Goal: Contribute content: Add original content to the website for others to see

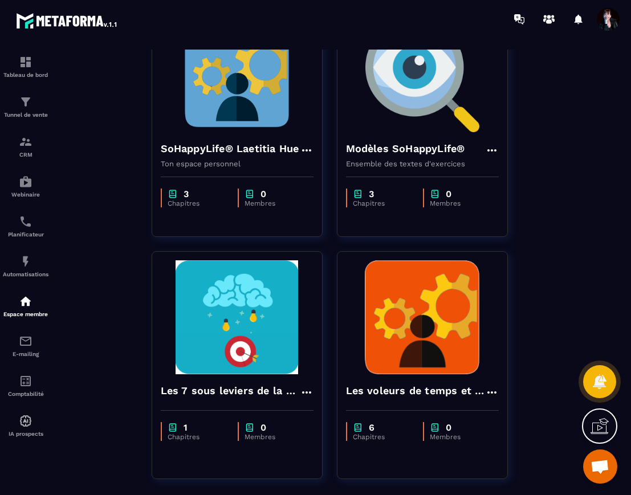
scroll to position [901, 0]
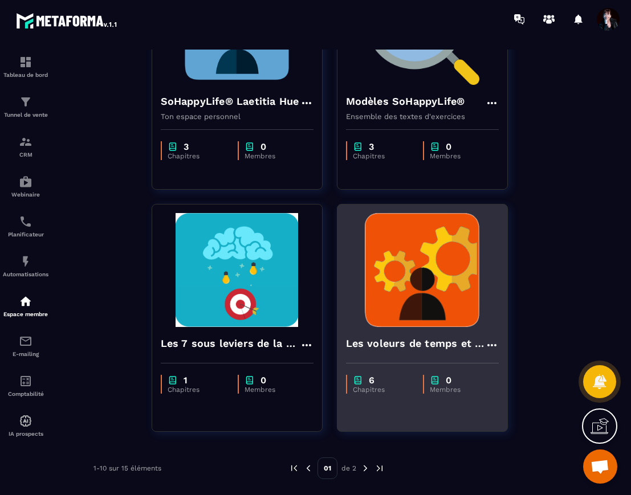
click at [415, 265] on img at bounding box center [422, 270] width 153 height 114
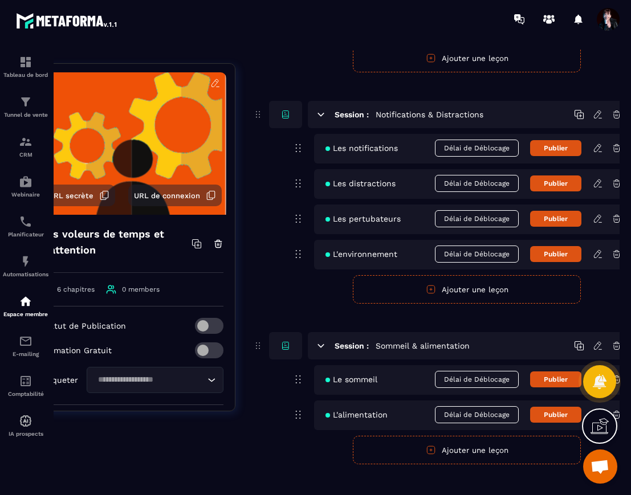
scroll to position [133, 48]
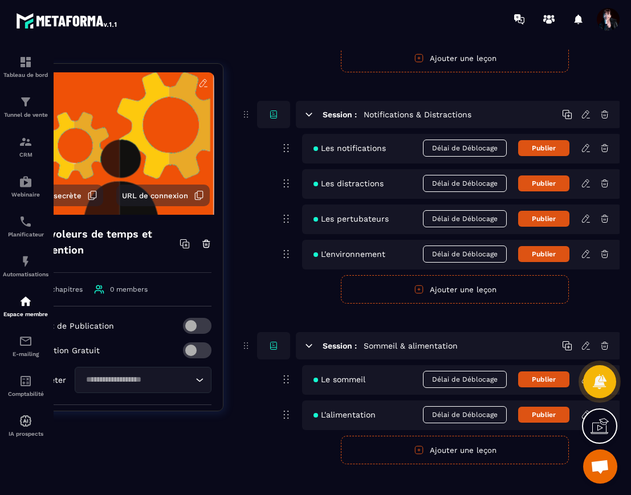
click at [583, 222] on icon at bounding box center [586, 219] width 10 height 10
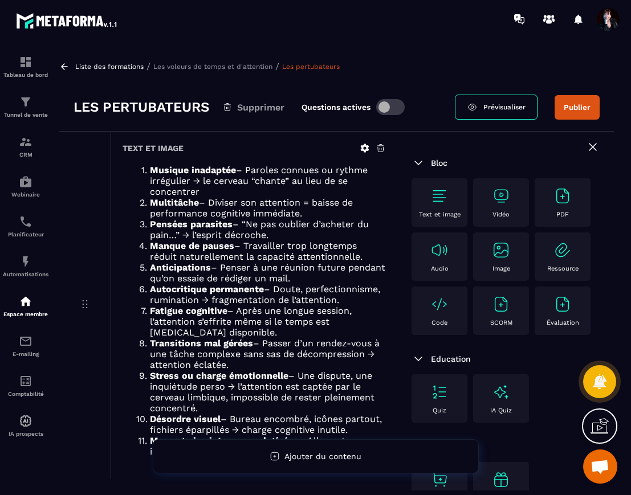
click at [177, 66] on p "Les voleurs de temps et d'attention" at bounding box center [212, 67] width 119 height 8
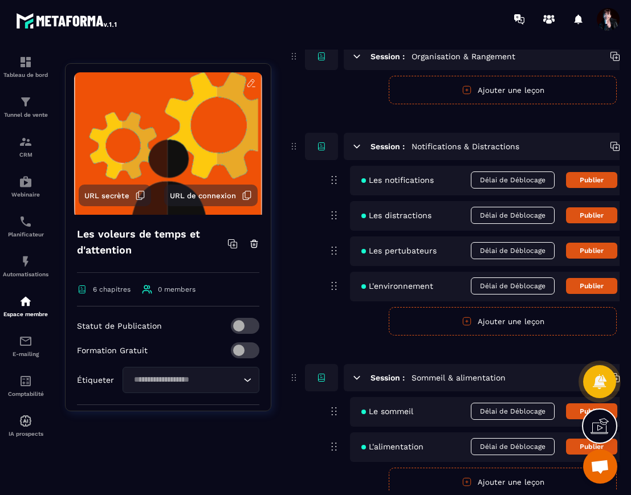
scroll to position [115, 0]
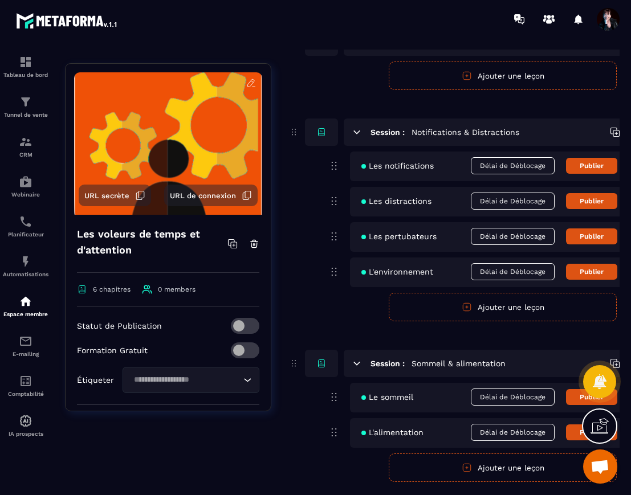
click at [490, 314] on button "Ajouter une leçon" at bounding box center [503, 307] width 228 height 29
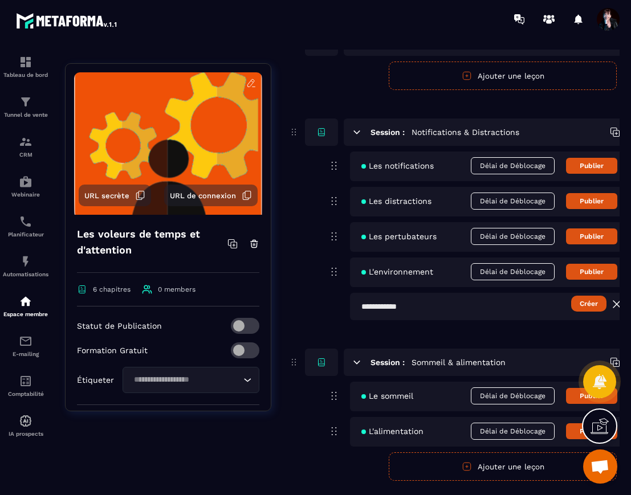
click at [464, 307] on input "text" at bounding box center [509, 306] width 319 height 27
type input "**********"
click at [577, 306] on button "Créer" at bounding box center [588, 304] width 35 height 16
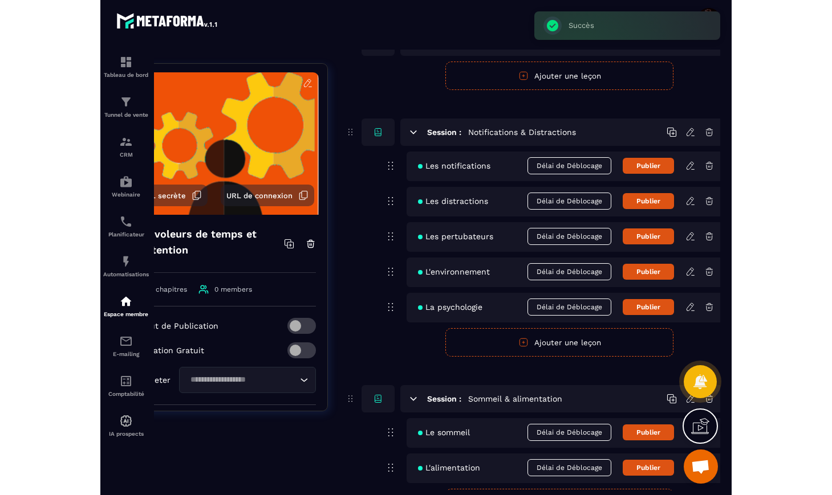
scroll to position [115, 48]
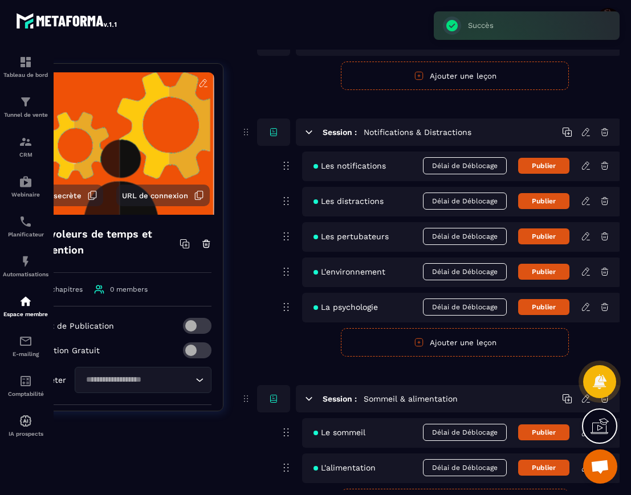
click at [578, 307] on div "La psychologie Délai de Déblocage Publier" at bounding box center [461, 308] width 319 height 30
click at [584, 310] on icon at bounding box center [586, 307] width 10 height 10
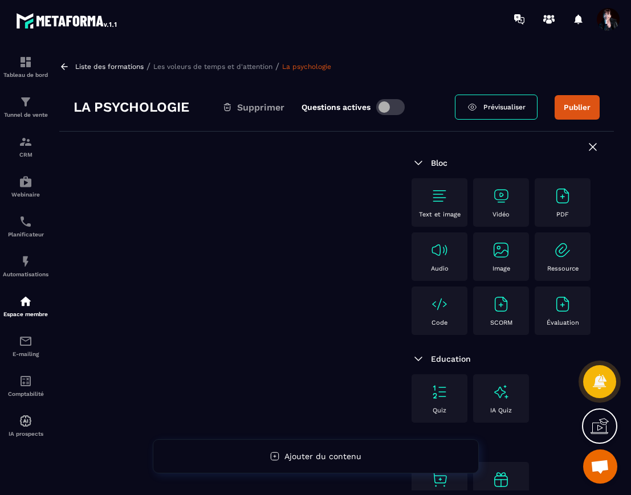
click at [443, 194] on img at bounding box center [439, 196] width 18 height 18
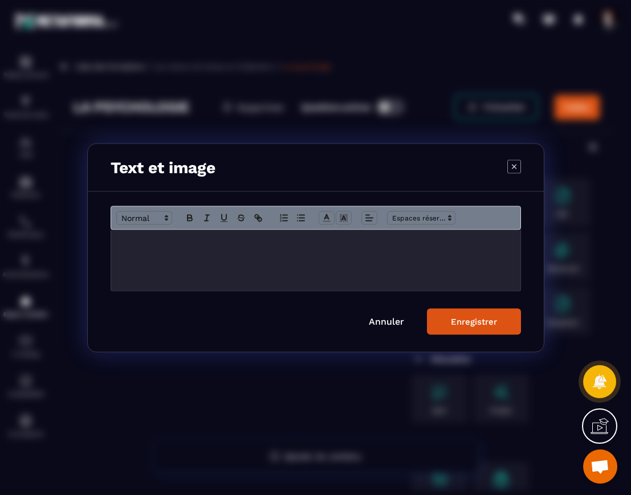
click at [273, 239] on p "Modal window" at bounding box center [316, 242] width 392 height 10
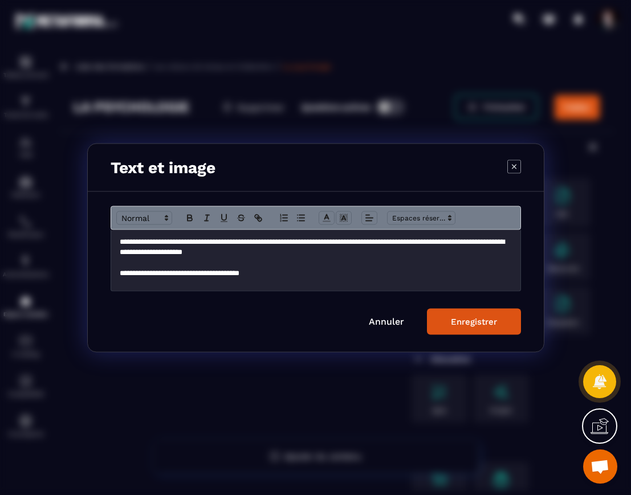
click at [214, 277] on p "**********" at bounding box center [316, 273] width 392 height 10
click at [391, 276] on p "**********" at bounding box center [316, 273] width 392 height 10
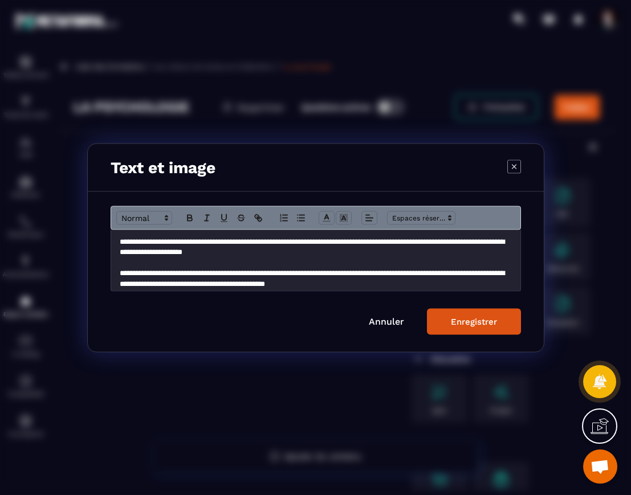
click at [456, 323] on div "Enregistrer" at bounding box center [474, 321] width 46 height 10
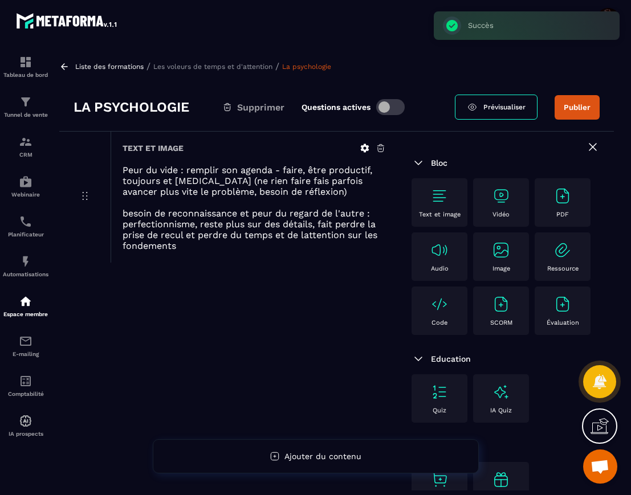
click at [379, 103] on span at bounding box center [390, 107] width 29 height 16
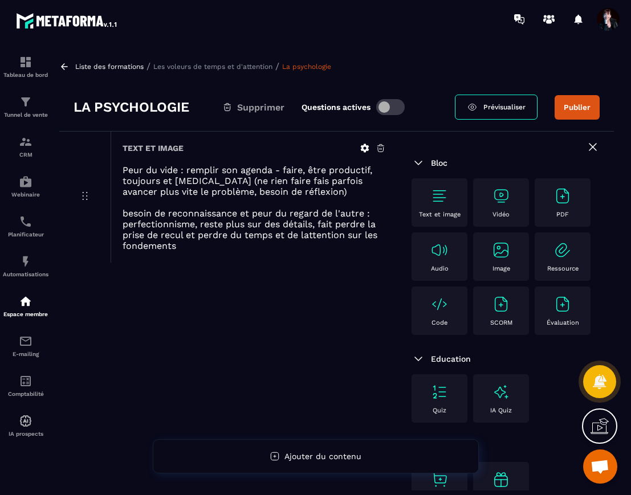
click at [175, 73] on div "Liste des formations / Les voleurs de temps et d'attention / La psychologie La …" at bounding box center [337, 270] width 566 height 441
click at [178, 69] on p "Les voleurs de temps et d'attention" at bounding box center [212, 67] width 119 height 8
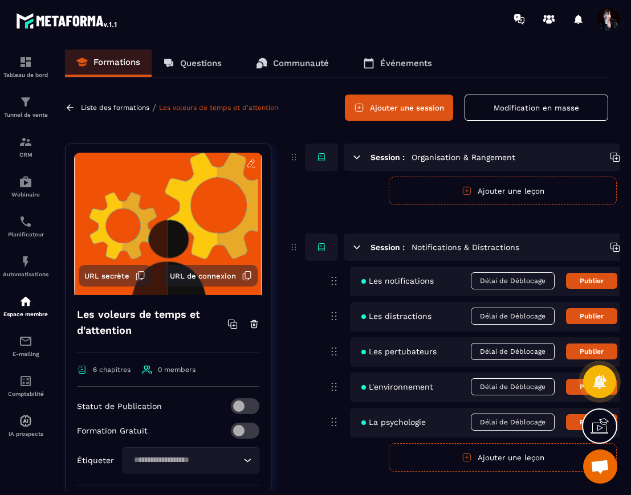
click at [111, 105] on p "Liste des formations" at bounding box center [115, 108] width 68 height 8
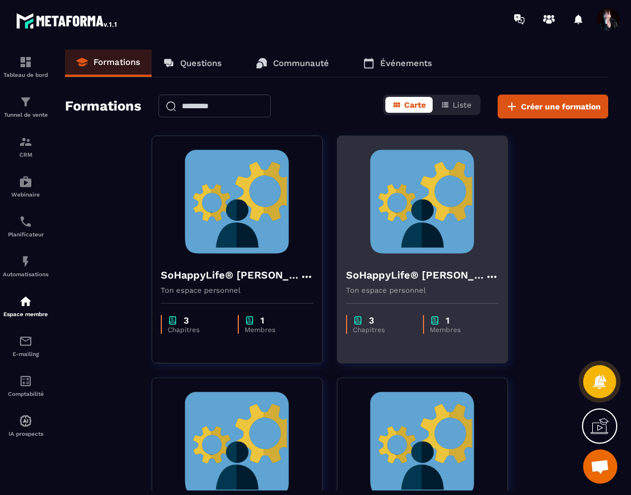
click at [408, 217] on img at bounding box center [422, 202] width 153 height 114
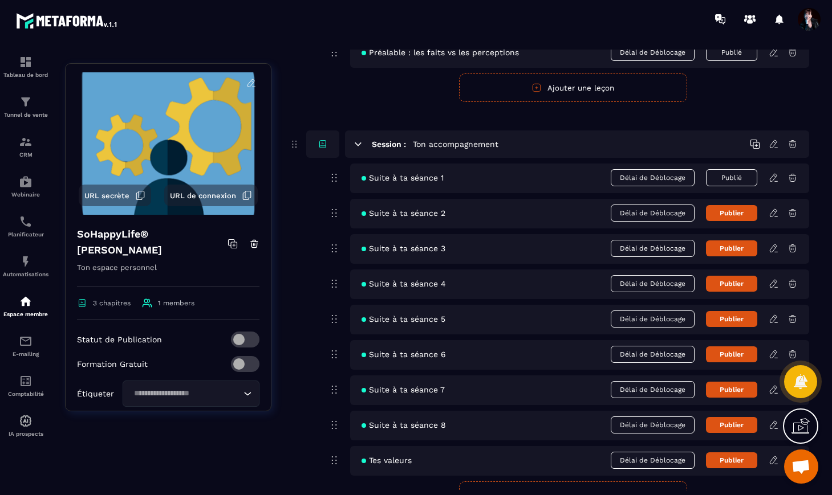
scroll to position [214, 0]
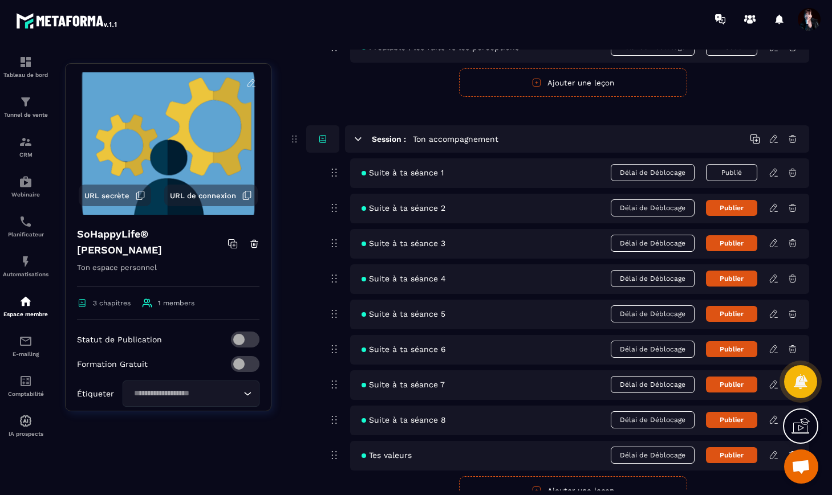
click at [631, 207] on button "Publier" at bounding box center [731, 208] width 51 height 16
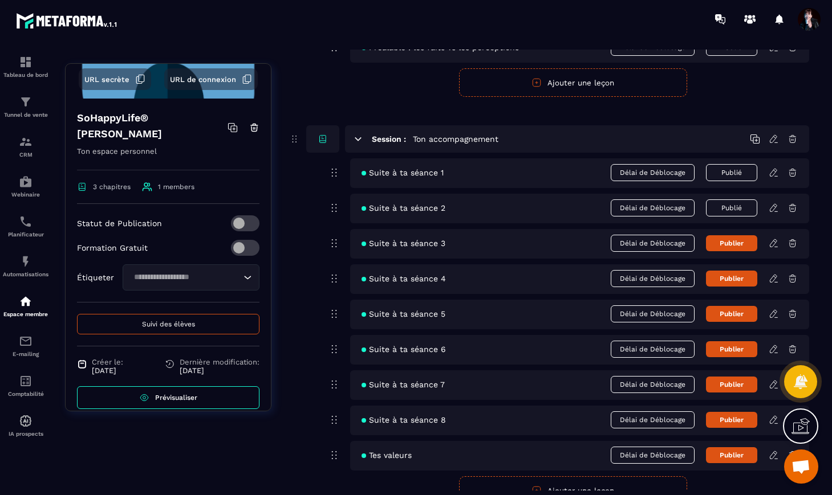
scroll to position [132, 0]
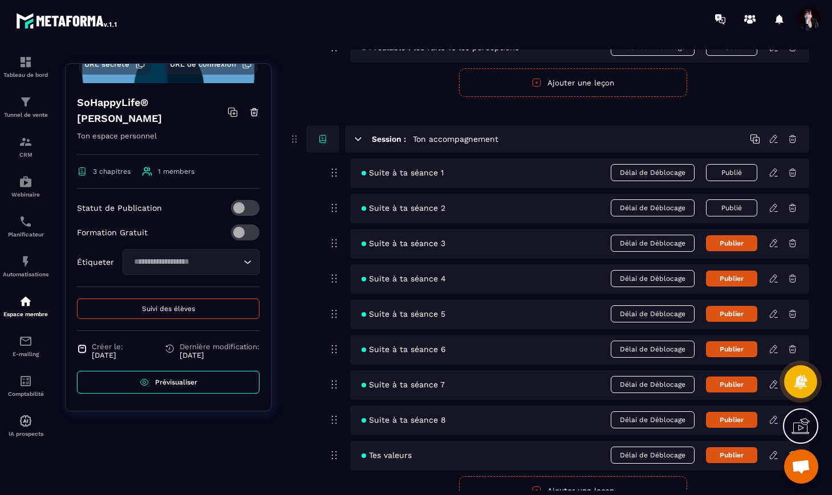
click at [173, 310] on span "Suivi des élèves" at bounding box center [168, 309] width 53 height 8
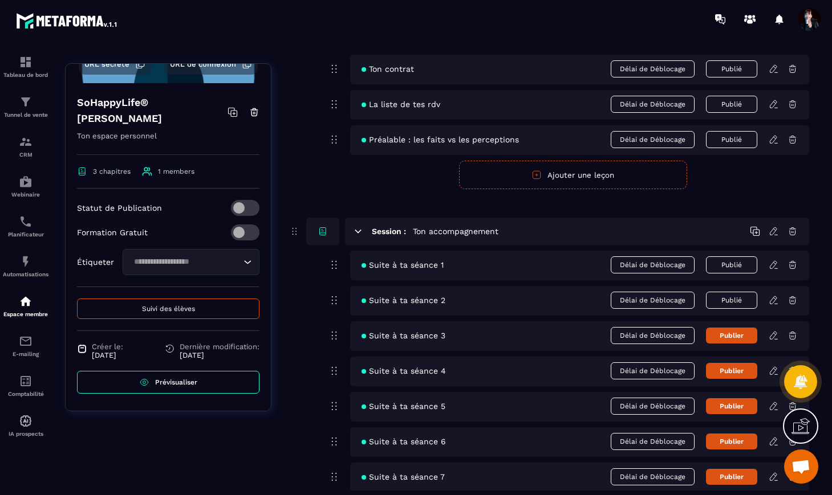
scroll to position [151, 0]
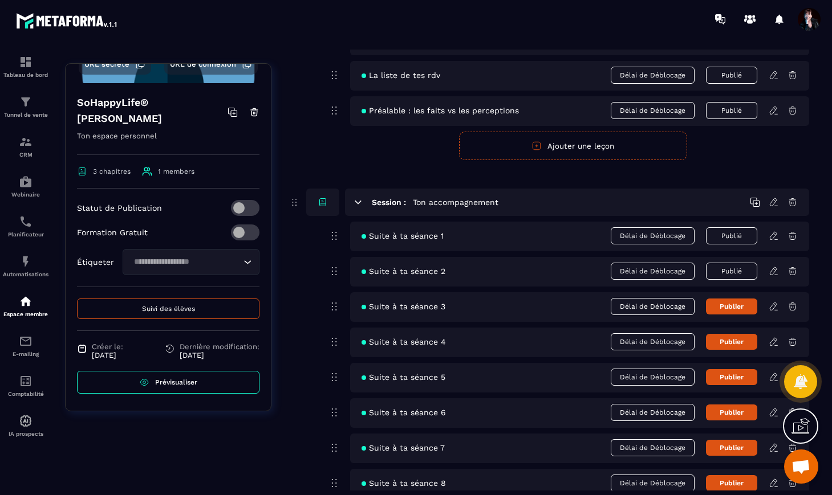
click at [187, 310] on span "Suivi des élèves" at bounding box center [168, 309] width 53 height 8
click at [173, 381] on span "Prévisualiser" at bounding box center [176, 383] width 42 height 8
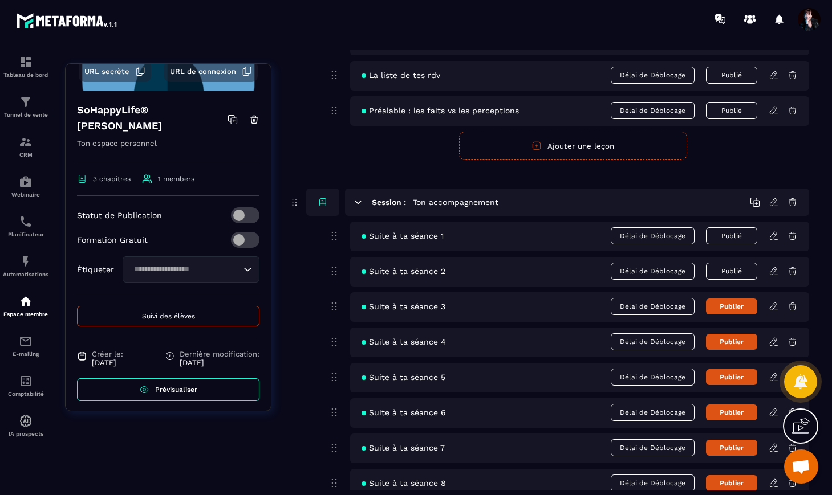
scroll to position [132, 0]
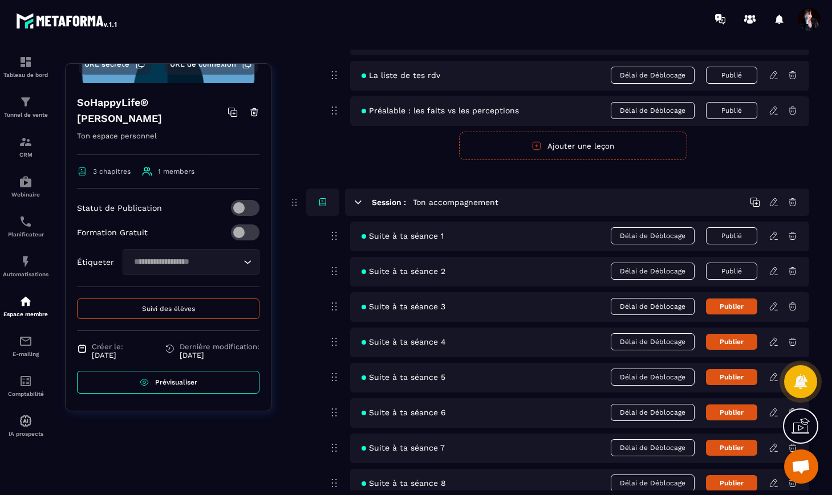
click at [152, 306] on span "Suivi des élèves" at bounding box center [168, 309] width 53 height 8
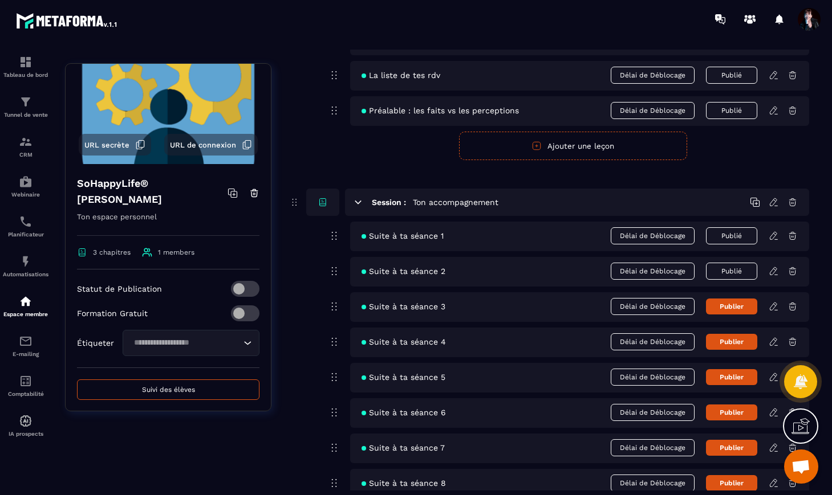
scroll to position [0, 0]
